Goal: Task Accomplishment & Management: Complete application form

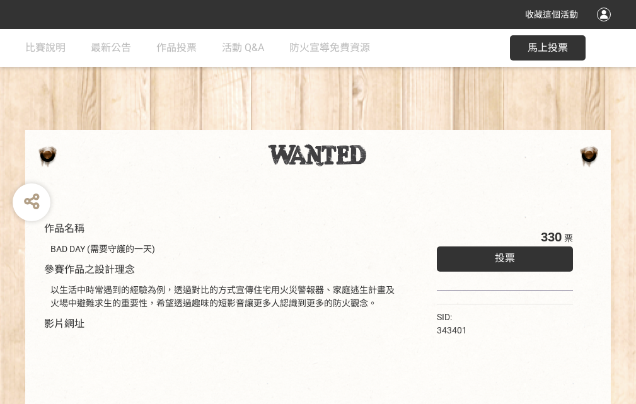
click at [606, 26] on div "收藏這個活動" at bounding box center [318, 14] width 636 height 29
click at [394, 124] on div "作品名稱 BAD DAY (需要守護的一天) 參賽作品之設計理念 以生活中時常遇到的經驗為例，透過對比的方式宣傳住宅用火災警報器、家庭逃生計畫及火場中避難求生…" at bounding box center [318, 294] width 636 height 530
click at [502, 255] on span "投票" at bounding box center [505, 258] width 20 height 12
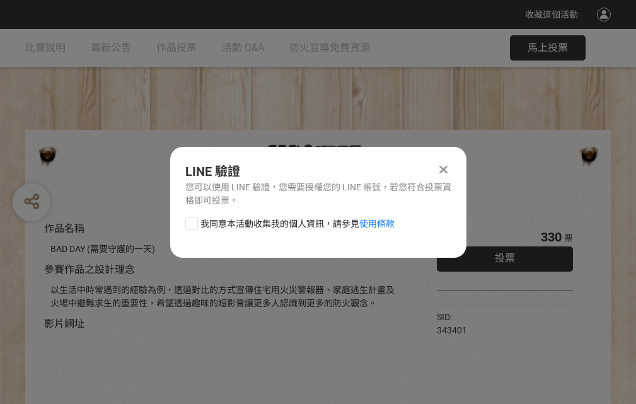
click at [190, 221] on div at bounding box center [191, 223] width 13 height 13
checkbox input "true"
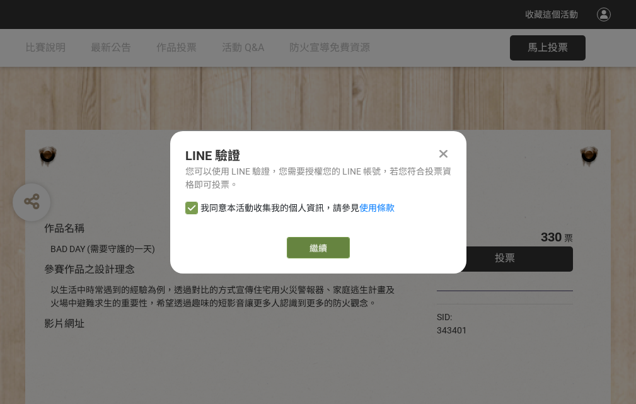
click at [317, 248] on link "繼續" at bounding box center [318, 247] width 63 height 21
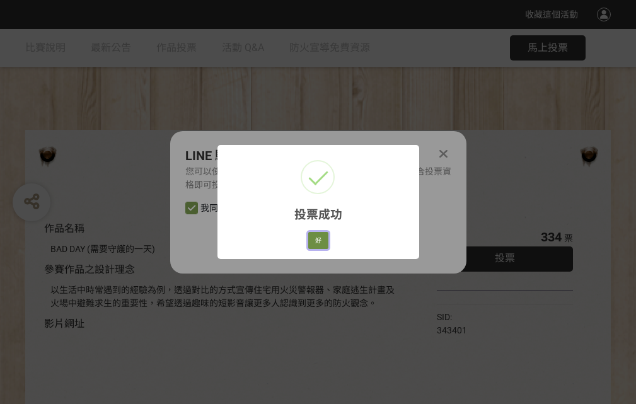
click at [314, 238] on button "好" at bounding box center [318, 241] width 20 height 18
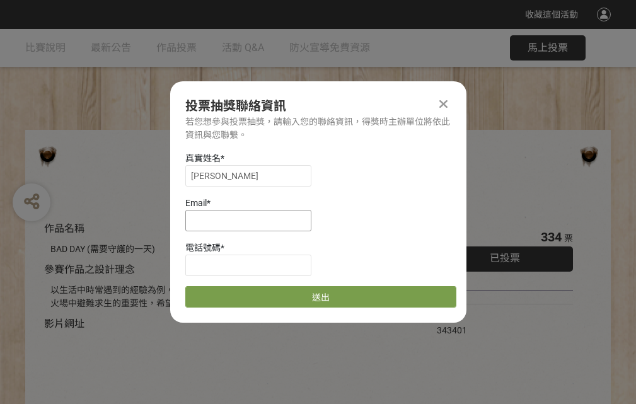
click at [252, 220] on input at bounding box center [248, 220] width 126 height 21
type input "[EMAIL_ADDRESS][DOMAIN_NAME]"
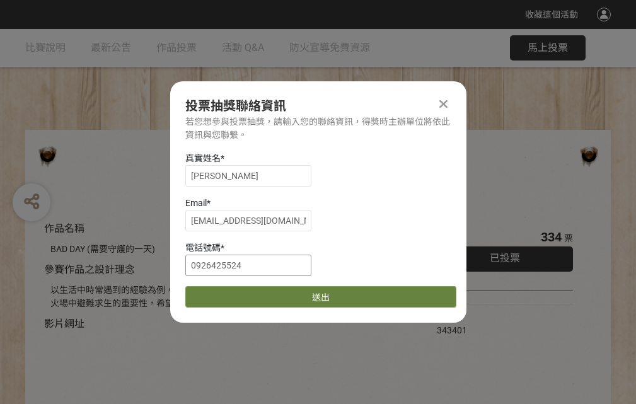
type input "0926425524"
click at [221, 292] on button "送出" at bounding box center [320, 296] width 271 height 21
